Goal: Task Accomplishment & Management: Complete application form

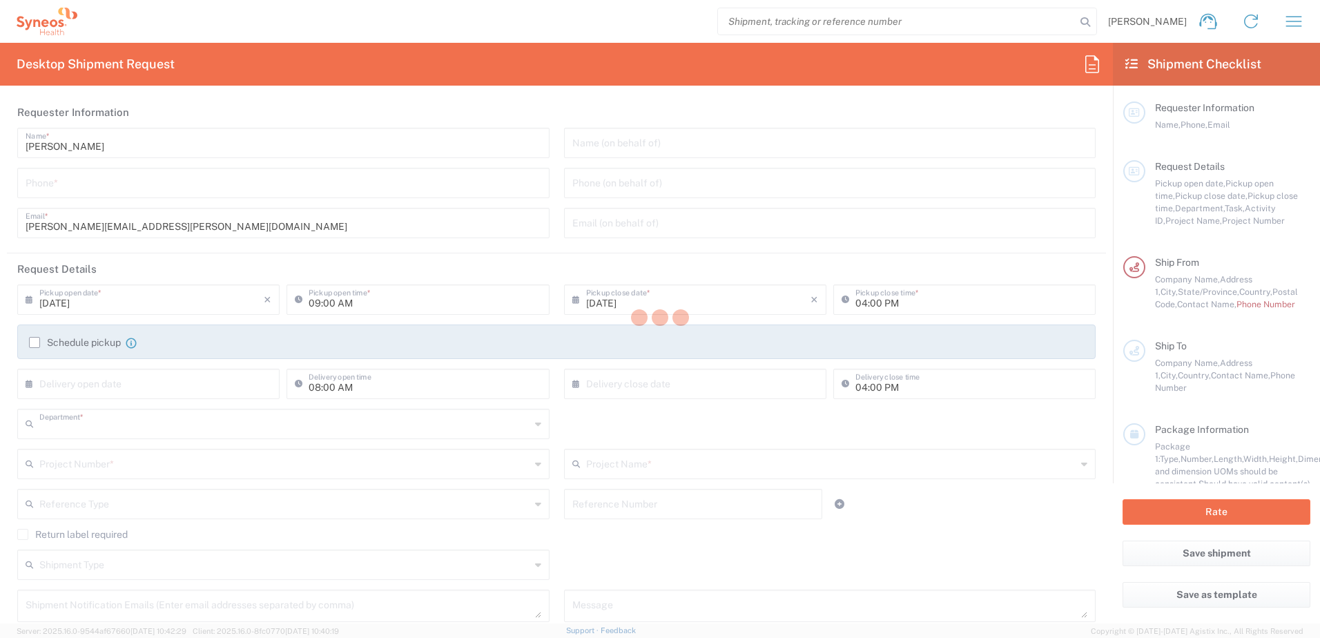
type input "8200"
type input "[US_STATE]"
type input "[GEOGRAPHIC_DATA]"
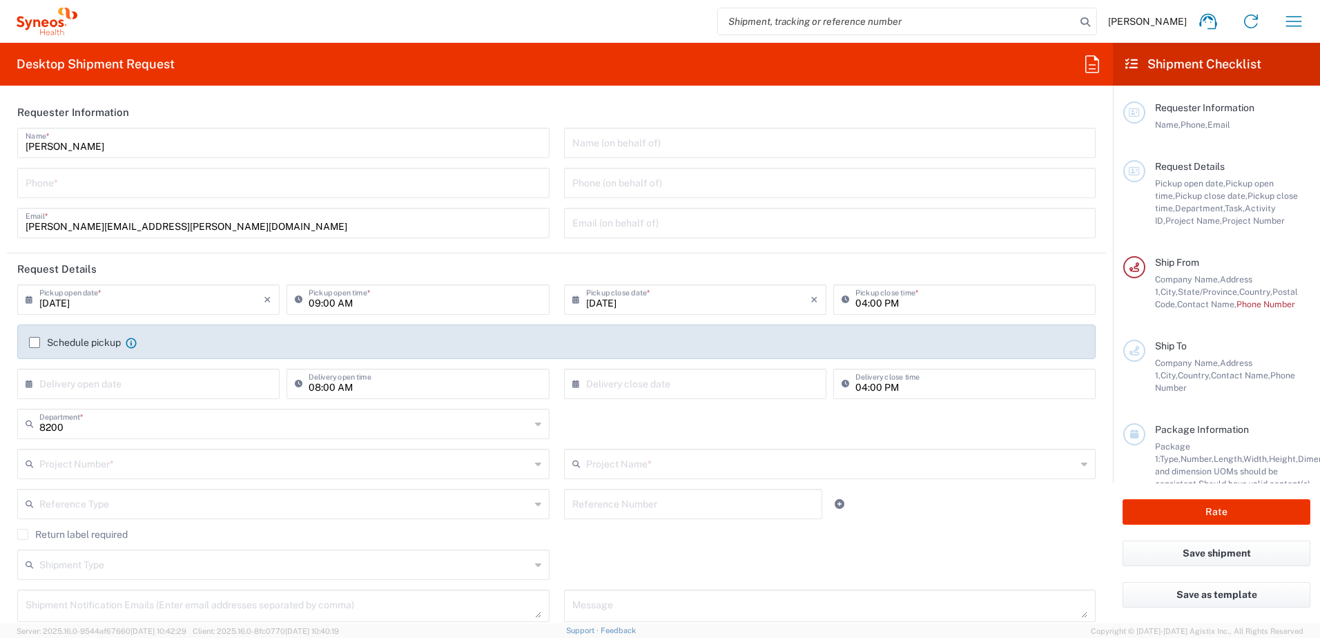
type input "Syneos Health, LLC-[GEOGRAPHIC_DATA] [GEOGRAPHIC_DATA] [GEOGRAPHIC_DATA]"
click at [1292, 17] on icon "button" at bounding box center [1294, 21] width 16 height 10
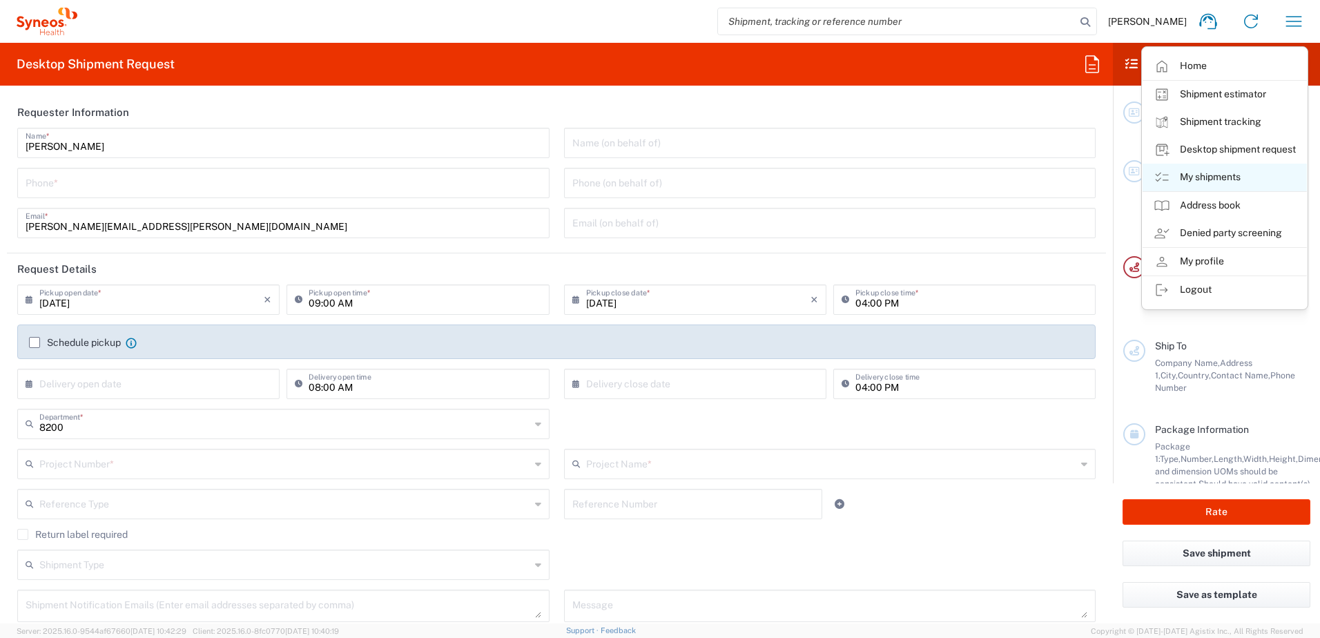
click at [1233, 177] on link "My shipments" at bounding box center [1224, 178] width 164 height 28
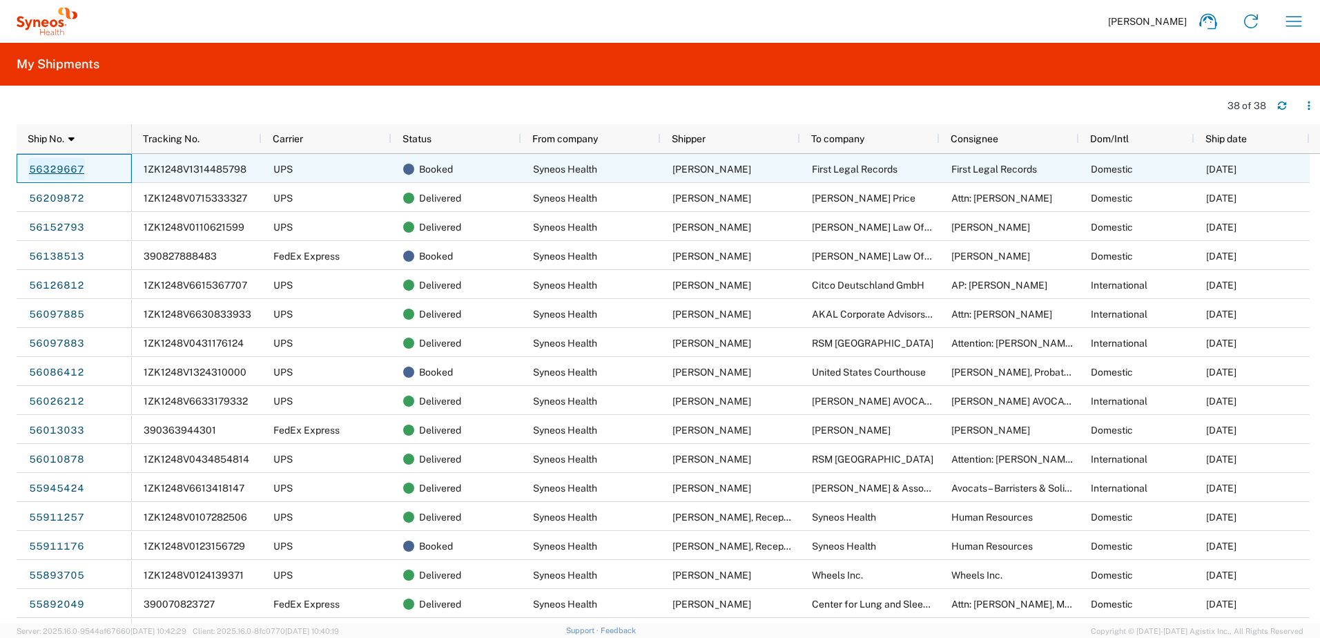
click at [64, 168] on link "56329667" at bounding box center [56, 169] width 57 height 22
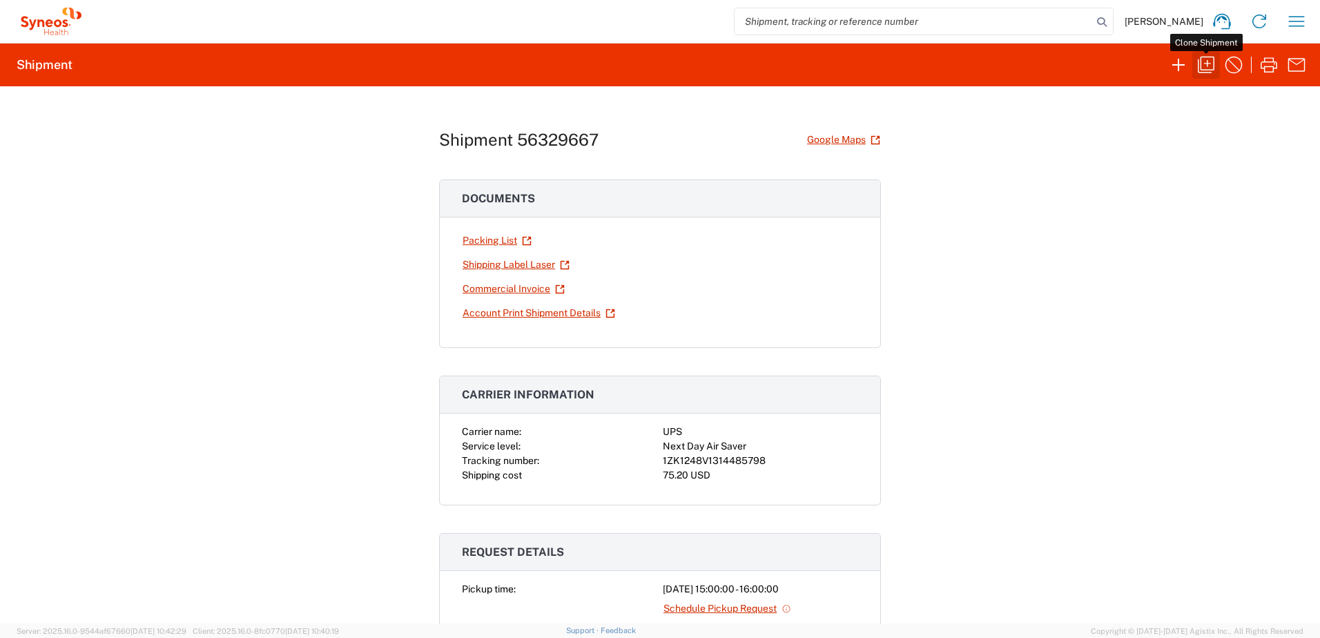
click at [1204, 64] on icon "button" at bounding box center [1206, 65] width 22 height 22
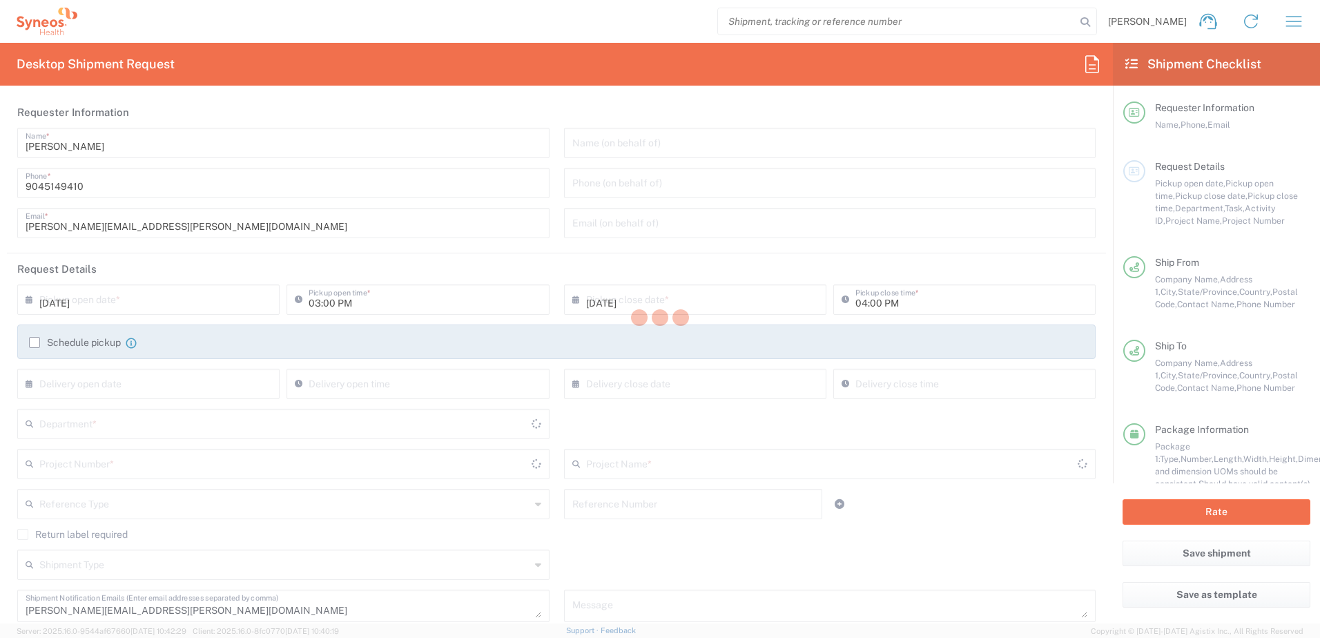
type input "8200"
type input "8200 DEPARTMENTAL EXPENSE"
type input "[US_STATE]"
type input "Envelope"
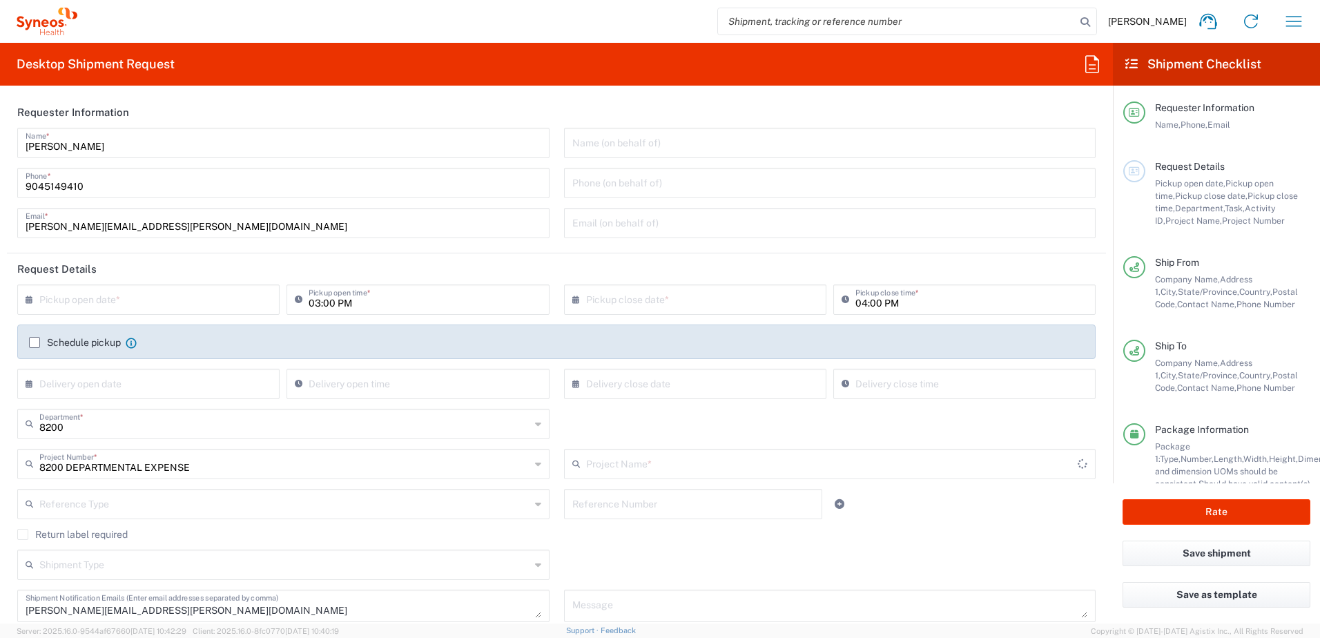
type input "8200 DEPARTMENTAL EXPENSE"
click at [104, 295] on input "text" at bounding box center [151, 298] width 224 height 24
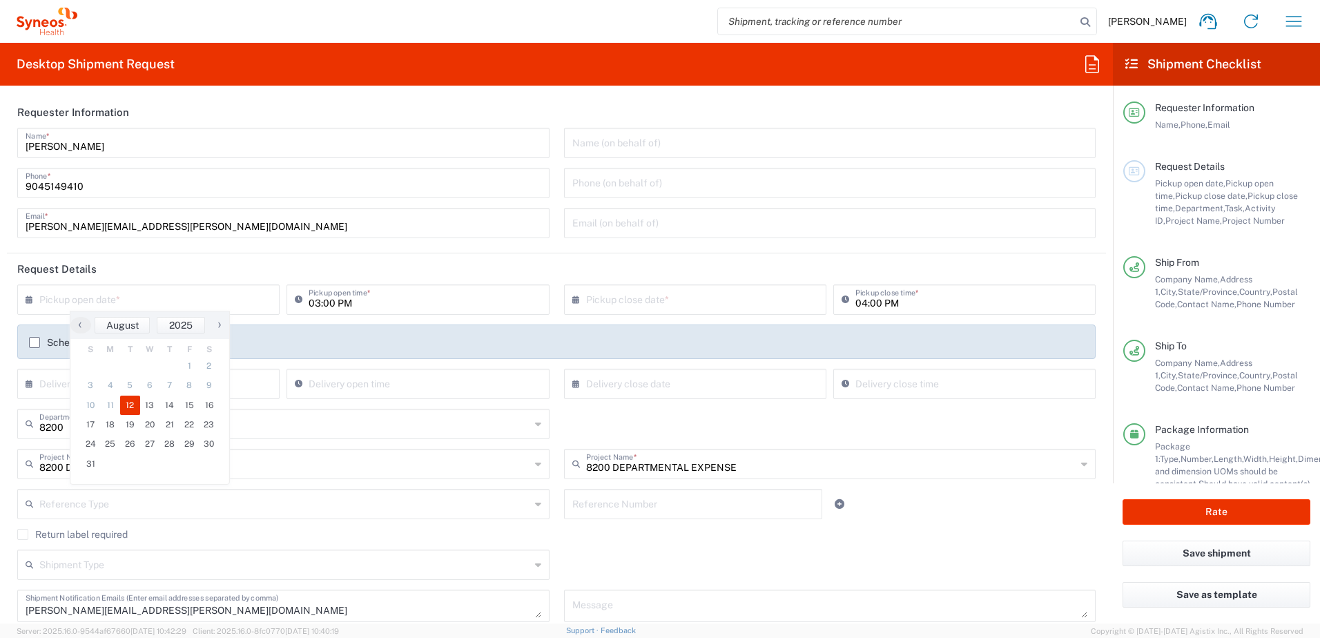
click at [132, 401] on span "12" at bounding box center [130, 405] width 20 height 19
type input "[DATE]"
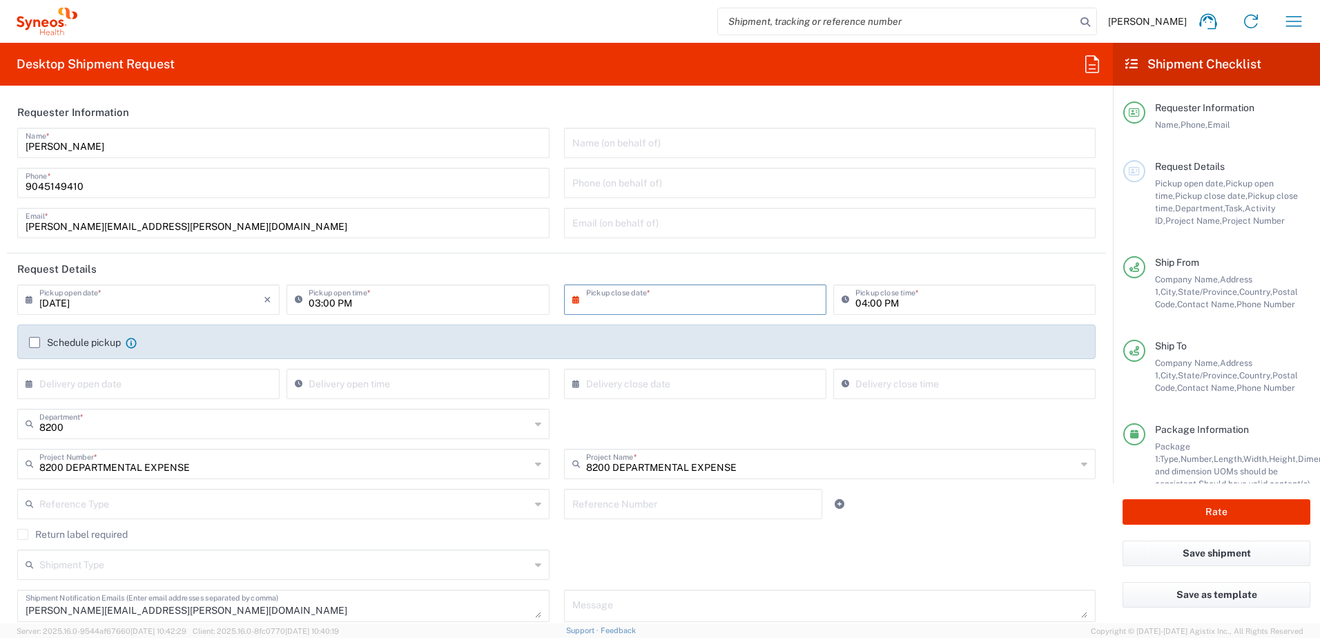
click at [615, 302] on input "text" at bounding box center [698, 298] width 224 height 24
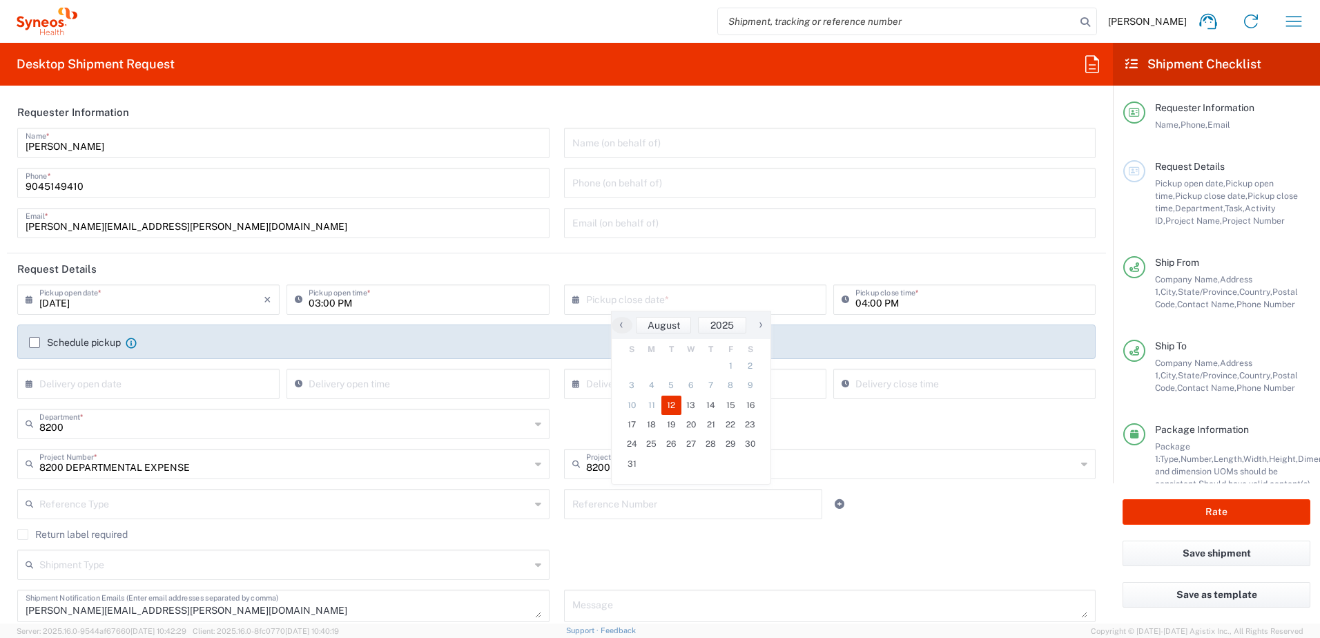
click at [674, 407] on span "12" at bounding box center [671, 405] width 20 height 19
type input "[DATE]"
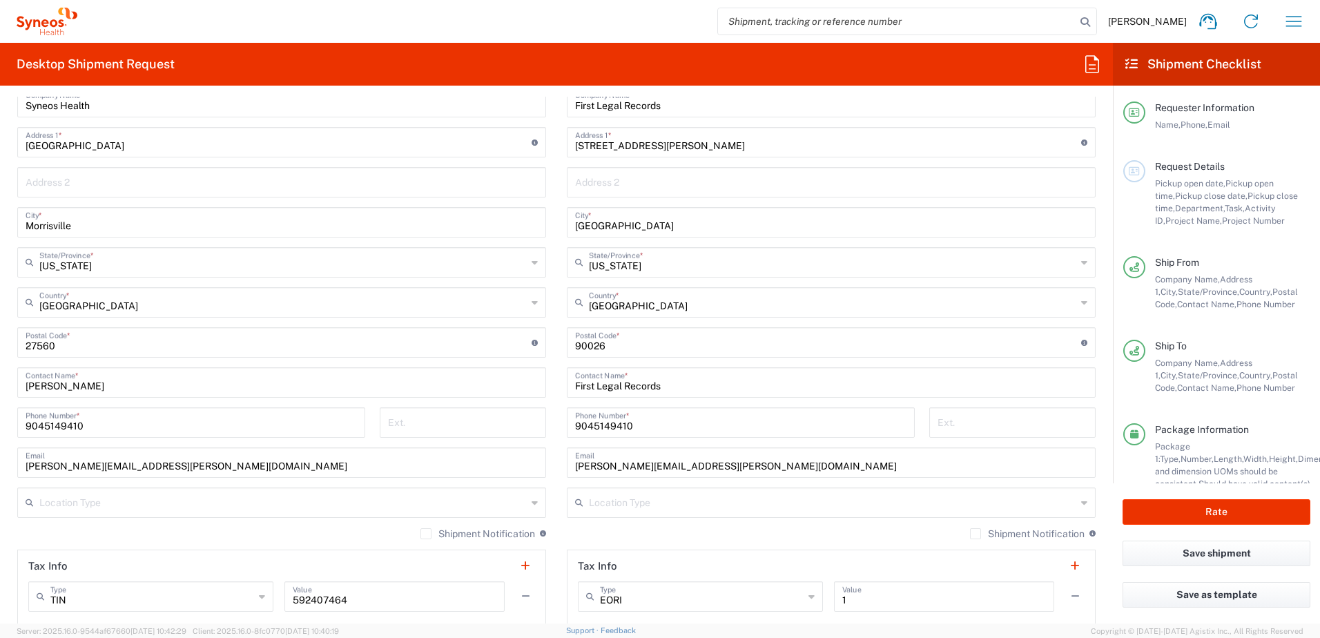
scroll to position [552, 0]
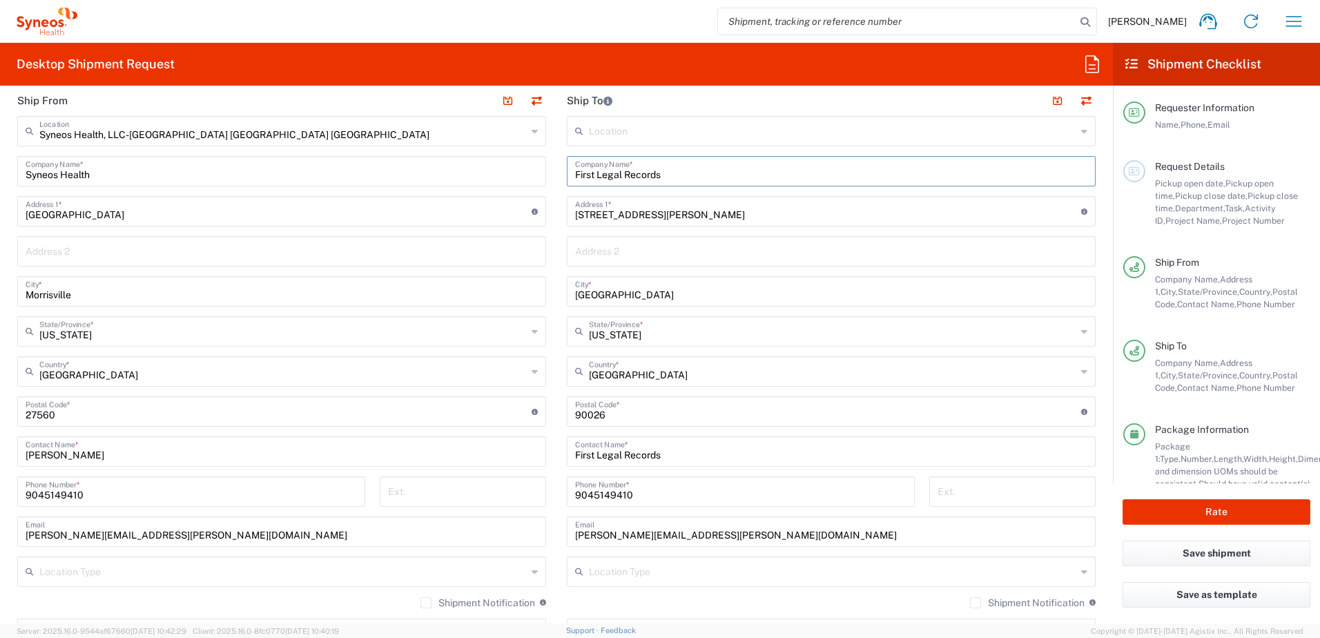
drag, startPoint x: 679, startPoint y: 171, endPoint x: 472, endPoint y: 168, distance: 206.4
click at [472, 168] on div "Ship From Syneos Health, LLC-[GEOGRAPHIC_DATA] [GEOGRAPHIC_DATA] [GEOGRAPHIC_DA…" at bounding box center [556, 393] width 1099 height 616
click at [665, 177] on input "[PERSON_NAME] Cellar Legal. [GEOGRAPHIC_DATA]" at bounding box center [831, 170] width 512 height 24
type input "[PERSON_NAME] Cellar Legal, [GEOGRAPHIC_DATA]"
drag, startPoint x: 667, startPoint y: 210, endPoint x: 542, endPoint y: 213, distance: 125.0
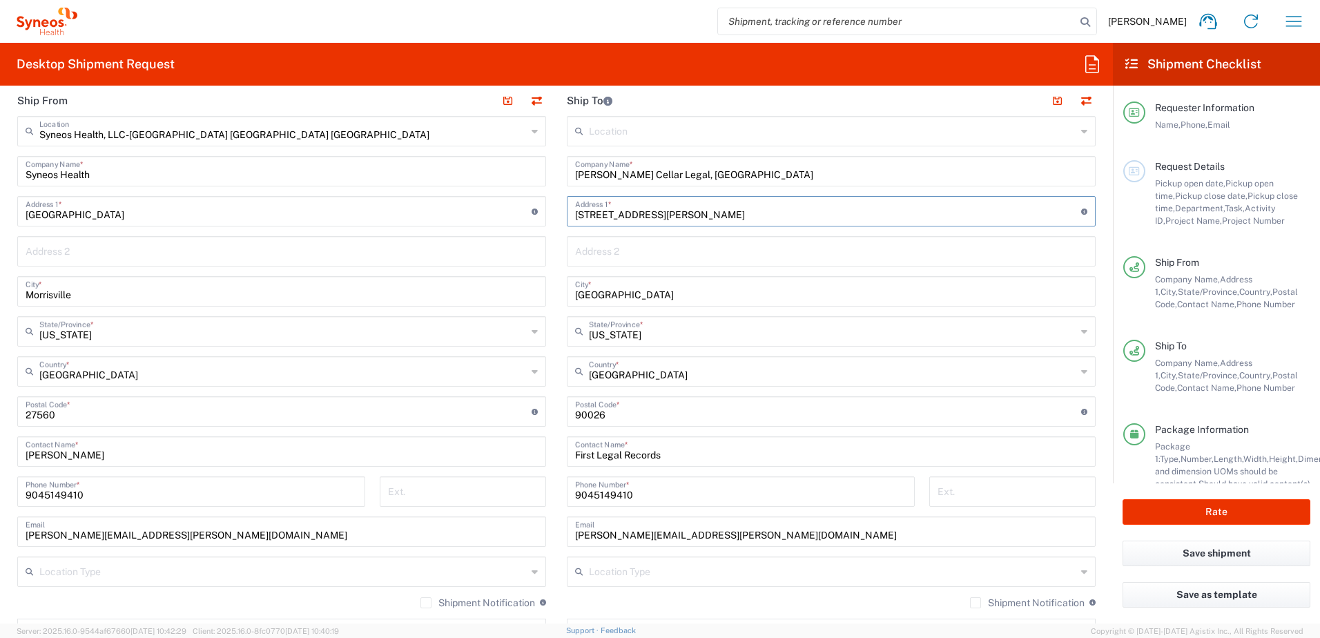
click at [542, 213] on div "Ship From Syneos Health, LLC-[GEOGRAPHIC_DATA] [GEOGRAPHIC_DATA] [GEOGRAPHIC_DA…" at bounding box center [556, 393] width 1099 height 616
type input "[STREET_ADDRESS]"
type input "Suite 316"
click at [645, 289] on input "[GEOGRAPHIC_DATA]" at bounding box center [831, 290] width 512 height 24
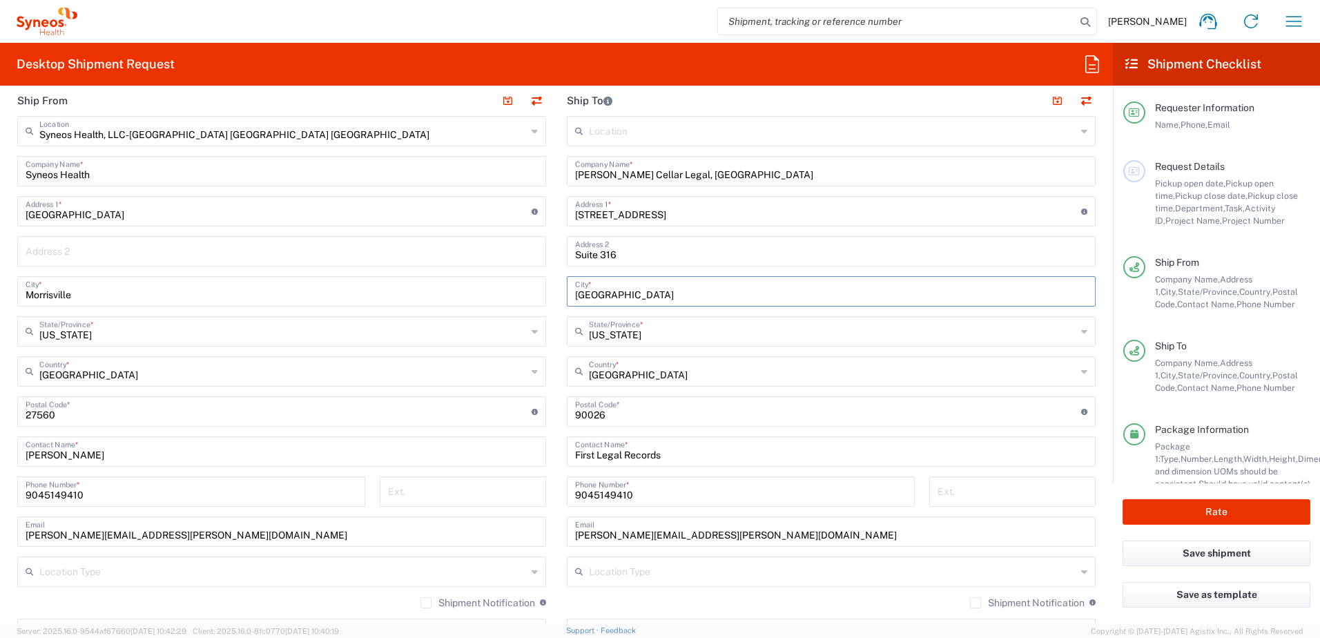
click at [645, 289] on input "[GEOGRAPHIC_DATA]" at bounding box center [831, 290] width 512 height 24
type input "Plantation"
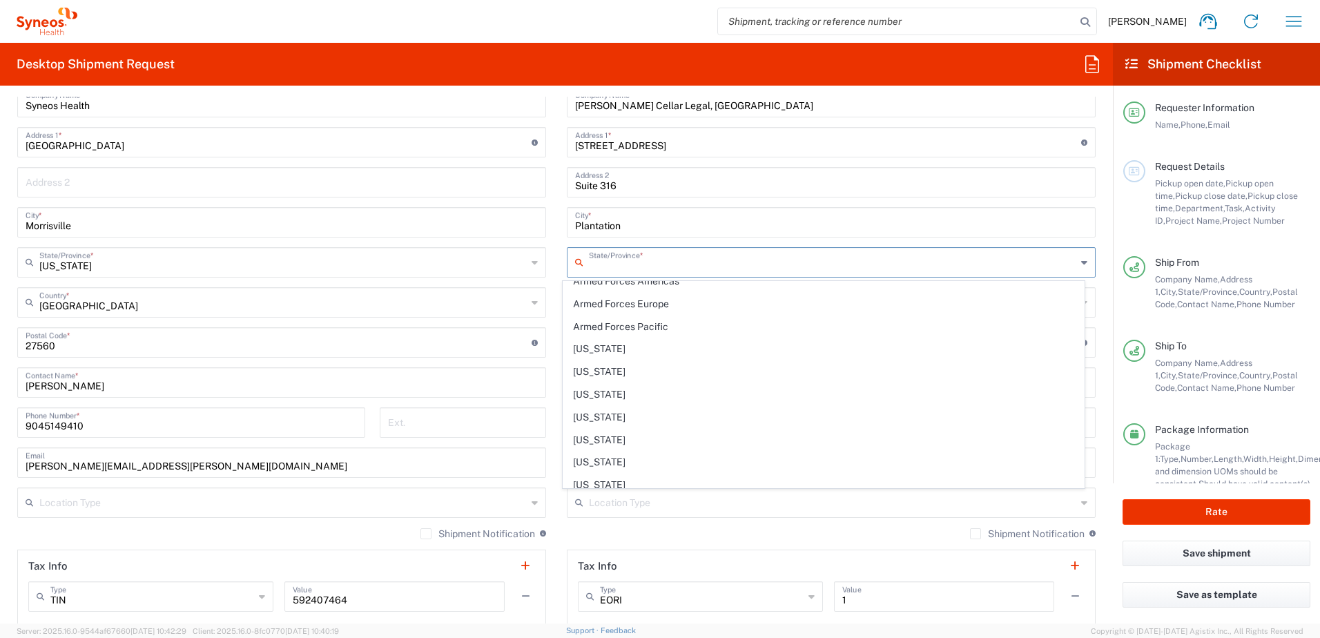
scroll to position [207, 0]
click at [616, 362] on span "[US_STATE]" at bounding box center [823, 357] width 521 height 21
type input "[US_STATE]"
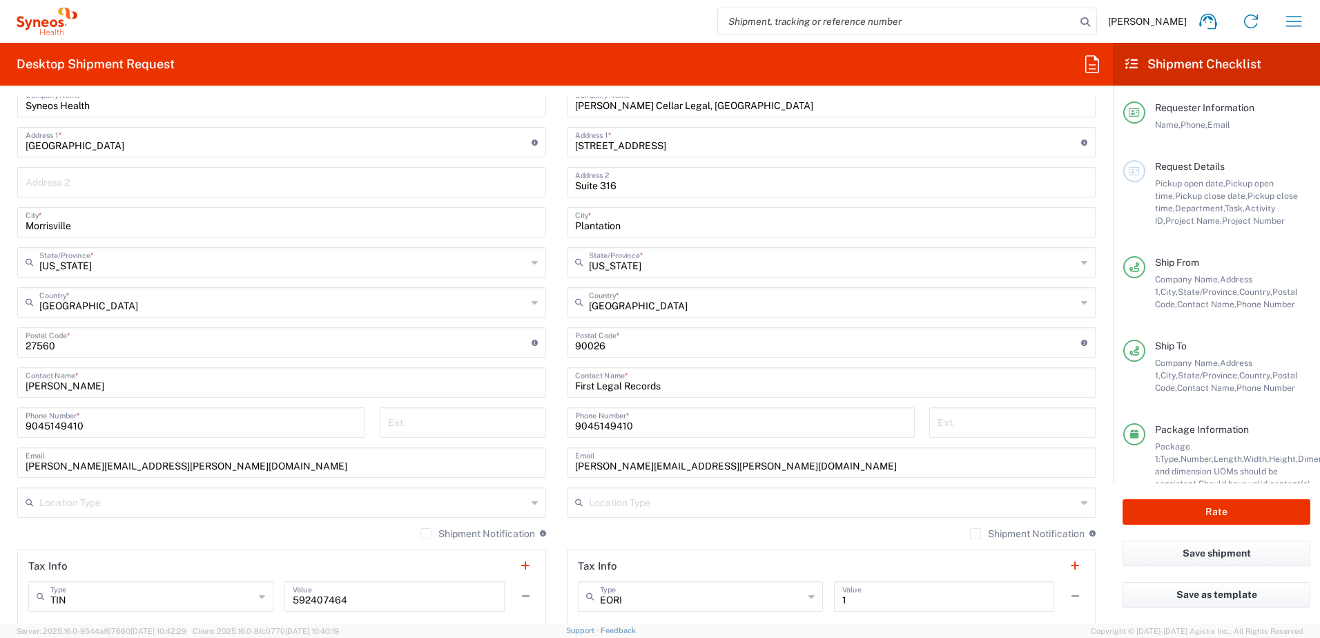
click at [601, 347] on input "undefined" at bounding box center [828, 341] width 506 height 24
type input "33324"
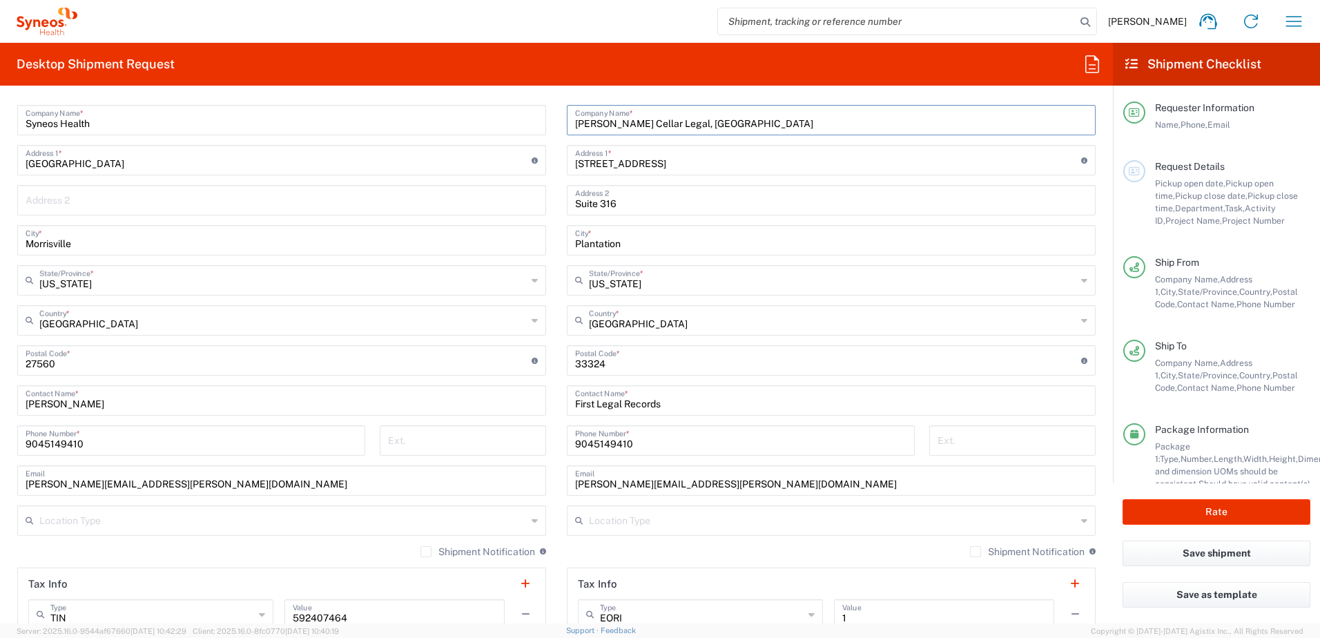
scroll to position [600, 0]
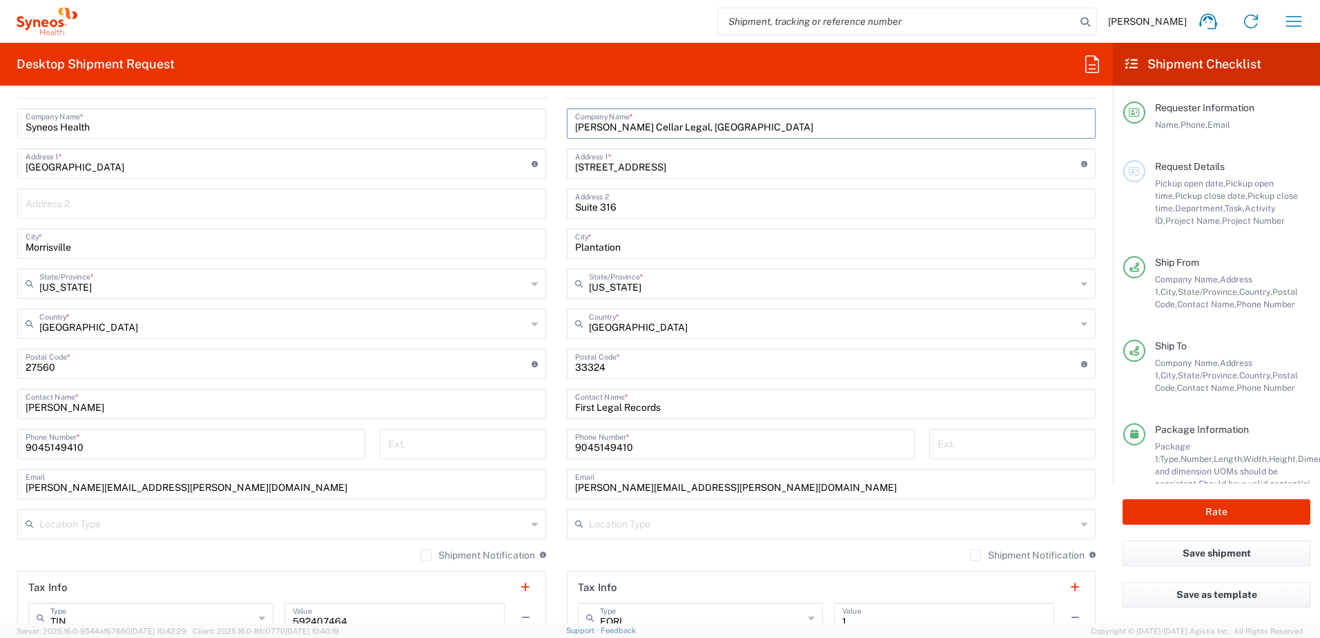
drag, startPoint x: 698, startPoint y: 106, endPoint x: 563, endPoint y: 119, distance: 135.3
click at [567, 119] on div "[PERSON_NAME] Cellar Legal, PA Company Name *" at bounding box center [831, 123] width 529 height 30
click at [605, 128] on input "[PERSON_NAME] Cellar Legal, [GEOGRAPHIC_DATA]" at bounding box center [831, 122] width 512 height 24
drag, startPoint x: 690, startPoint y: 126, endPoint x: 565, endPoint y: 132, distance: 125.1
click at [567, 131] on div "[PERSON_NAME] Legal, PA Company Name *" at bounding box center [831, 123] width 529 height 30
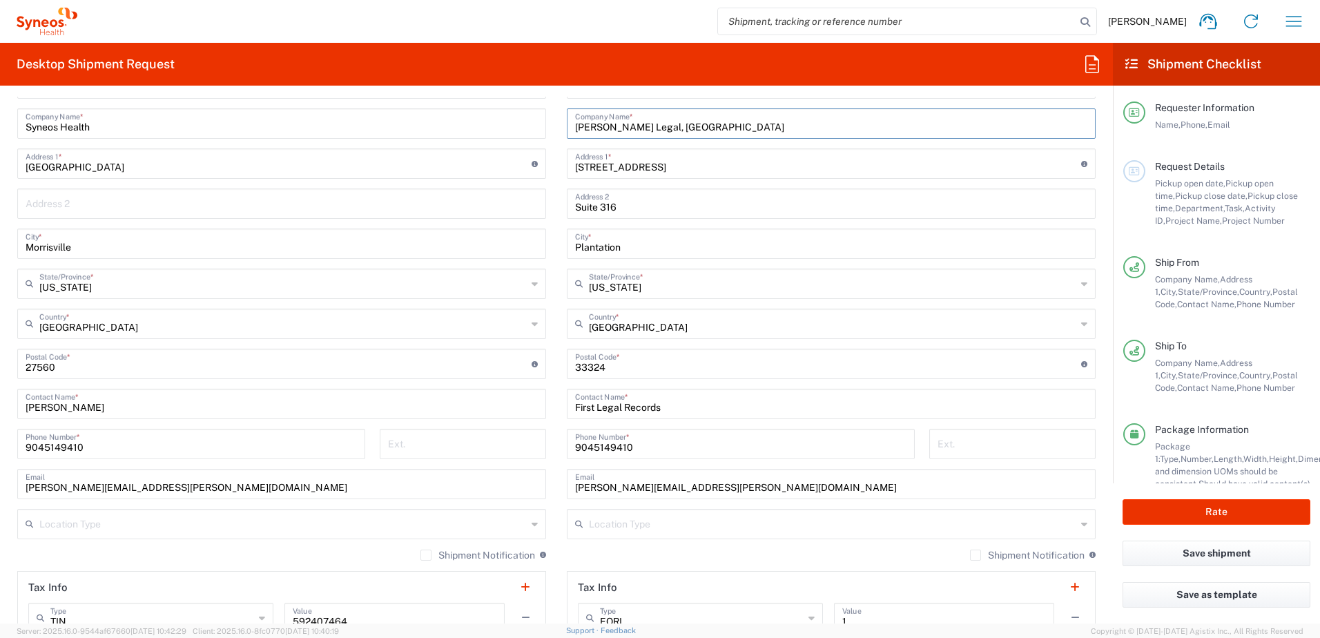
type input "[PERSON_NAME] Legal, [GEOGRAPHIC_DATA]"
click at [665, 402] on input "First Legal Records" at bounding box center [831, 403] width 512 height 24
paste input "[PERSON_NAME] Legal, [GEOGRAPHIC_DATA]"
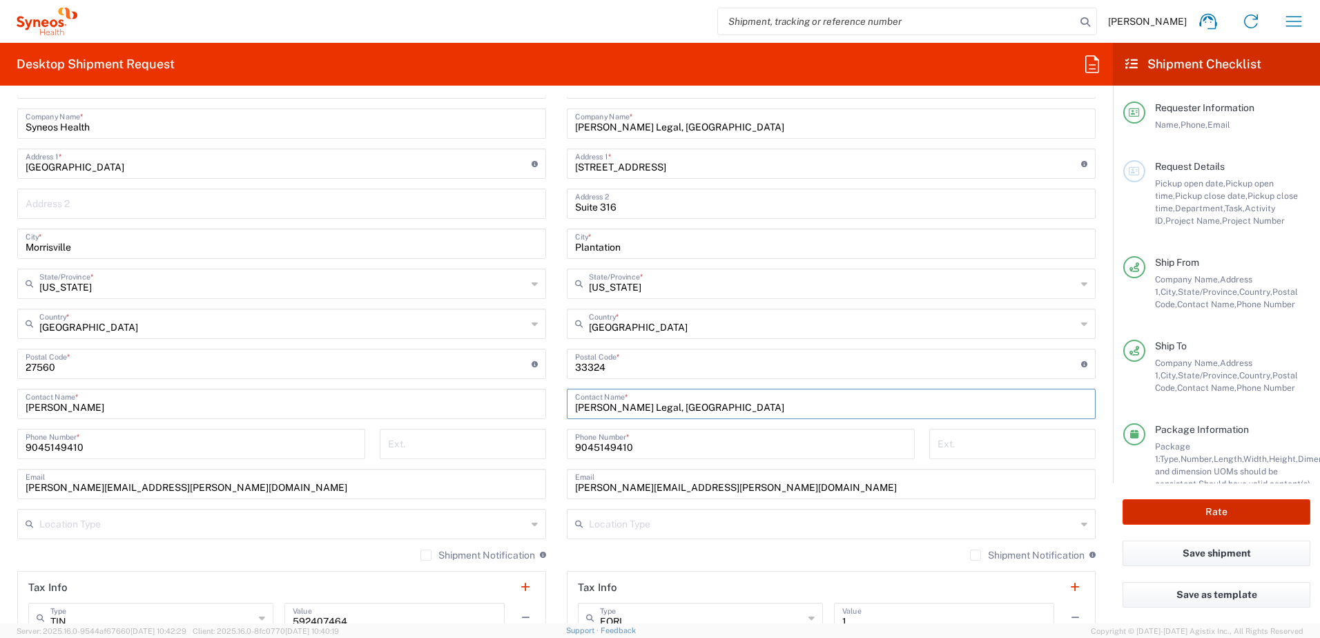
type input "[PERSON_NAME] Legal, [GEOGRAPHIC_DATA]"
click at [1215, 515] on button "Rate" at bounding box center [1216, 512] width 188 height 26
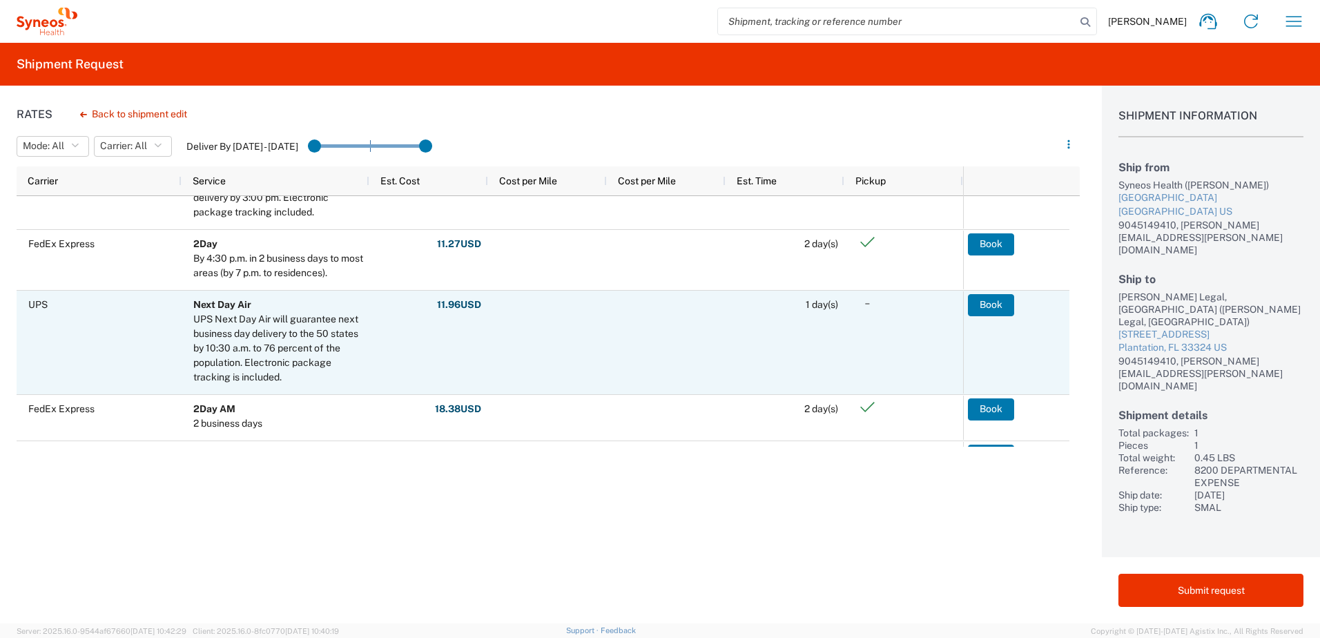
scroll to position [552, 0]
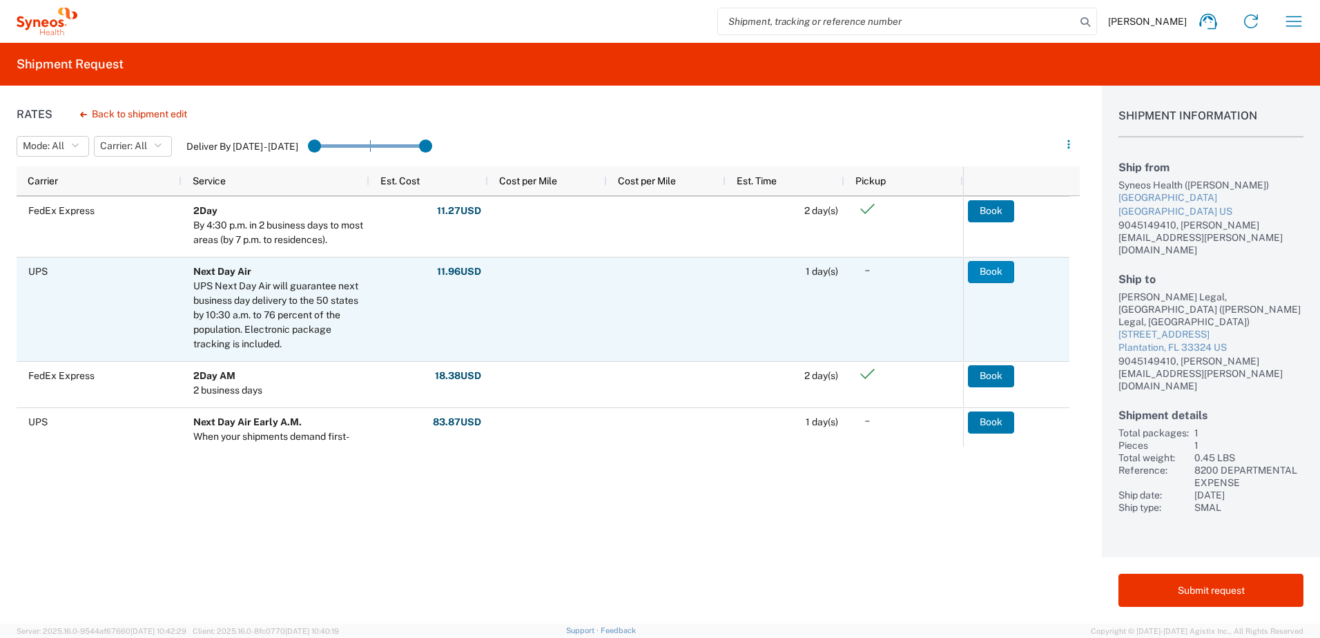
click at [991, 268] on button "Book" at bounding box center [991, 272] width 46 height 22
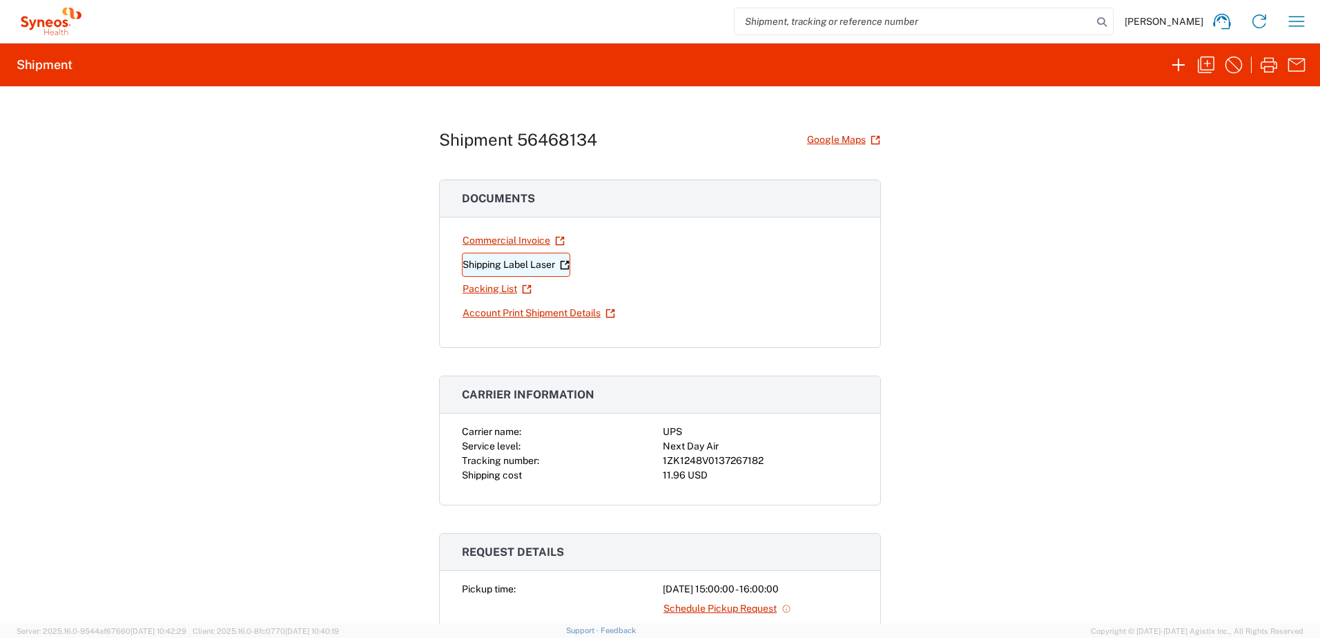
click at [524, 262] on link "Shipping Label Laser" at bounding box center [516, 265] width 108 height 24
